Goal: Find specific page/section: Find specific page/section

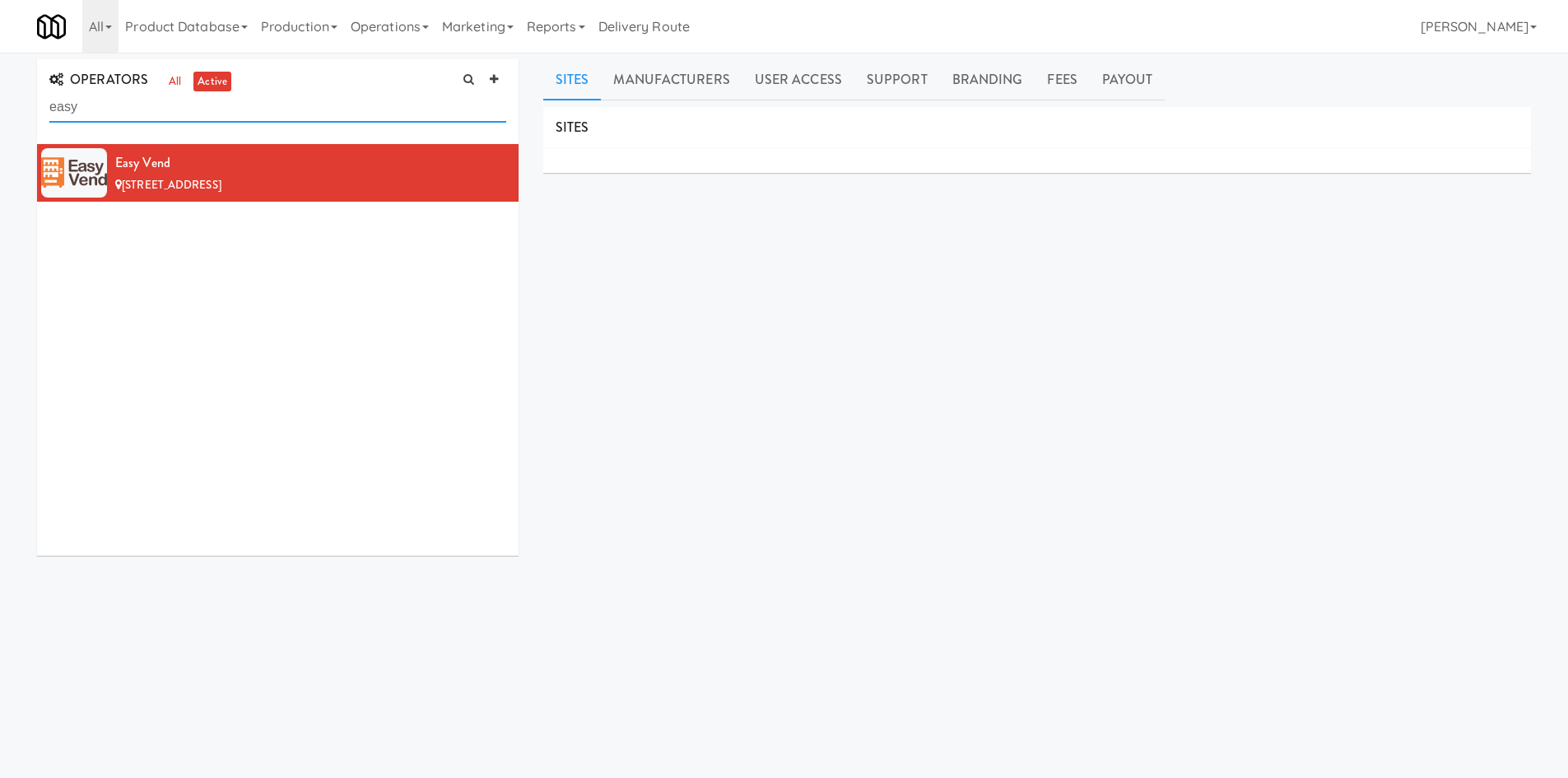
click at [238, 106] on input "easy" at bounding box center [278, 107] width 457 height 31
click at [238, 106] on input "easy" at bounding box center [278, 107] width 457 height 31
click at [238, 105] on input "easy" at bounding box center [278, 107] width 457 height 31
type input "tap n"
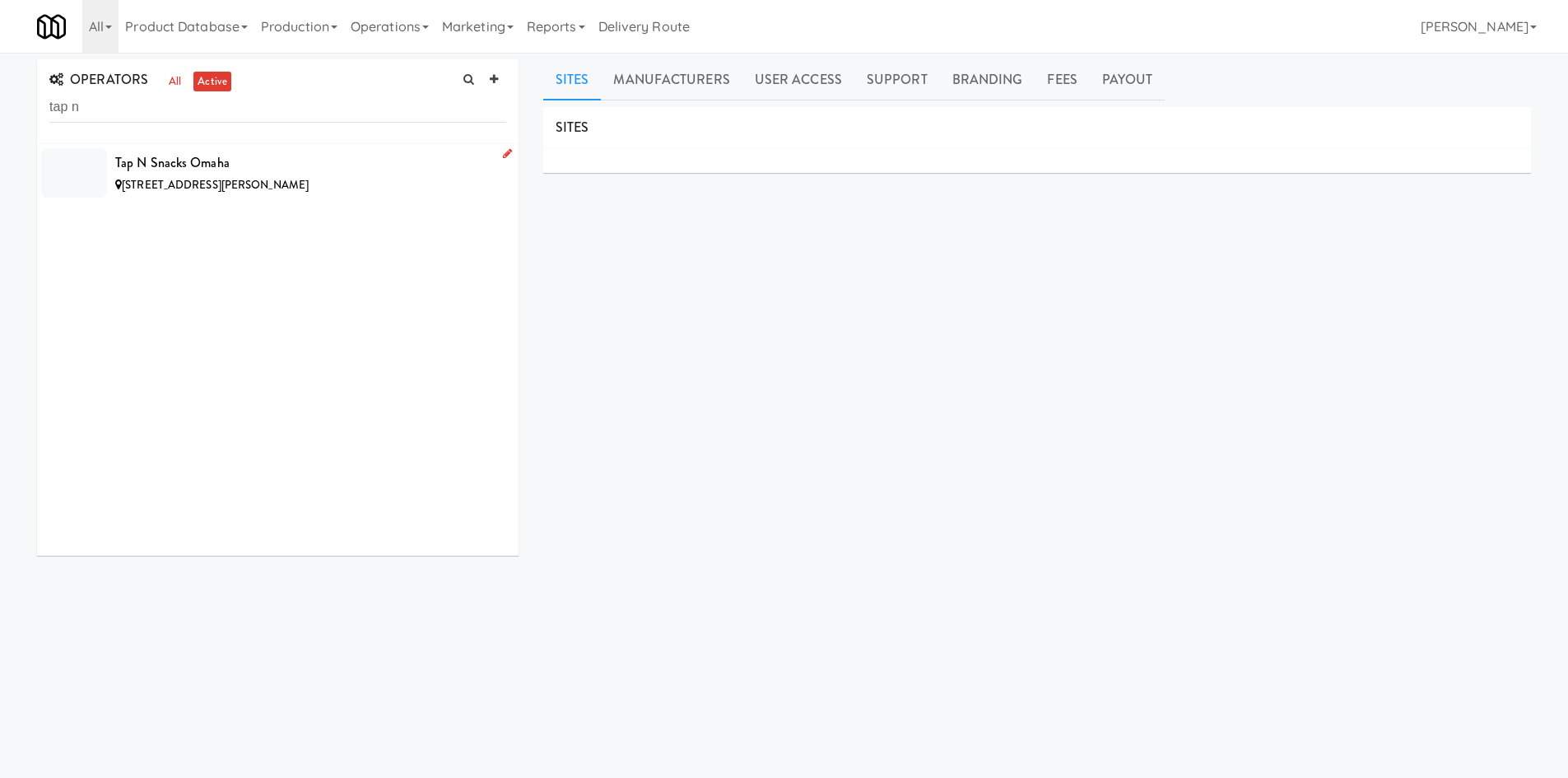
drag, startPoint x: 354, startPoint y: 166, endPoint x: 377, endPoint y: 148, distance: 29.2
click at [355, 167] on div "Tap N Snacks Omaha" at bounding box center [310, 163] width 391 height 25
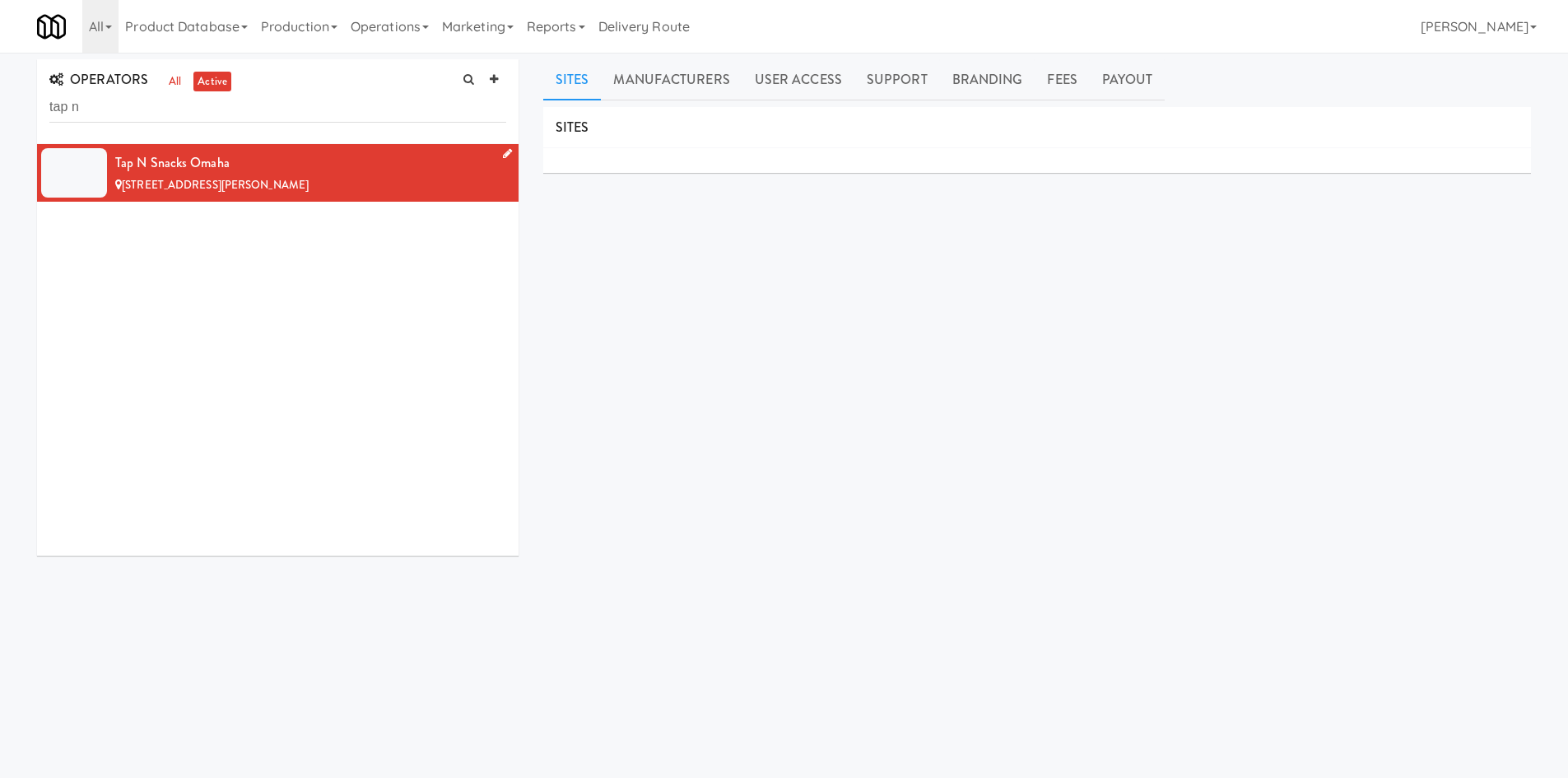
click at [400, 158] on div "Tap N Snacks Omaha" at bounding box center [310, 163] width 391 height 25
drag, startPoint x: 603, startPoint y: 95, endPoint x: 653, endPoint y: 82, distance: 51.7
click at [604, 94] on link "Manufacturers" at bounding box center [671, 80] width 141 height 41
click at [668, 79] on link "Manufacturers" at bounding box center [671, 80] width 141 height 41
click at [667, 163] on link "Tap N Snack Omaha" at bounding box center [668, 165] width 93 height 16
